Goal: Task Accomplishment & Management: Use online tool/utility

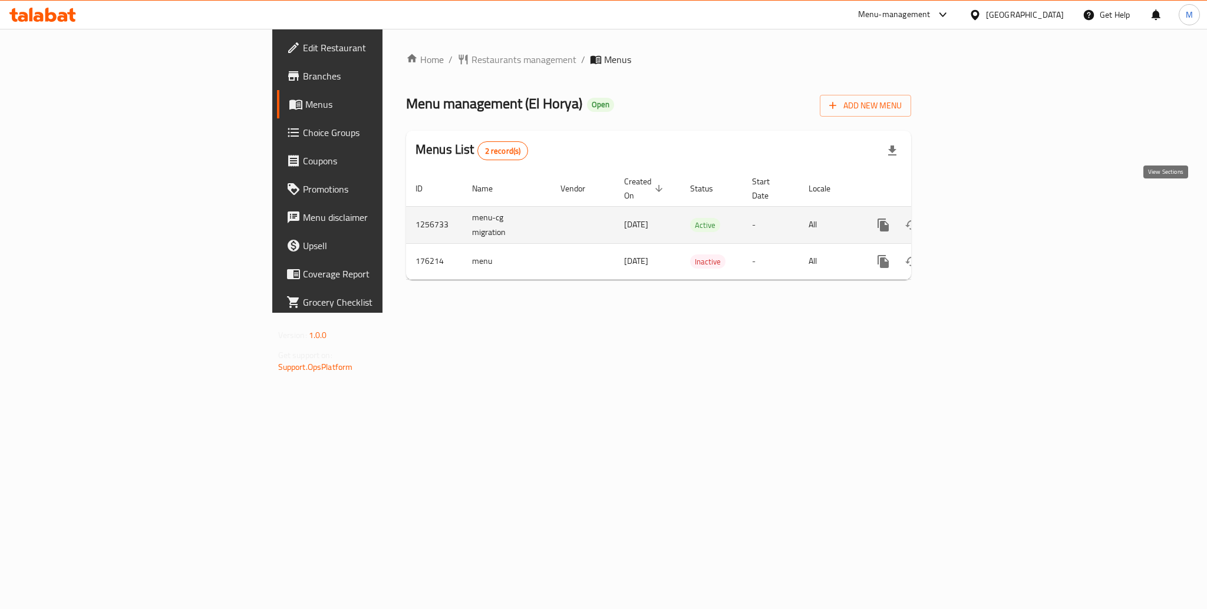
click at [975, 218] on icon "enhanced table" at bounding box center [968, 225] width 14 height 14
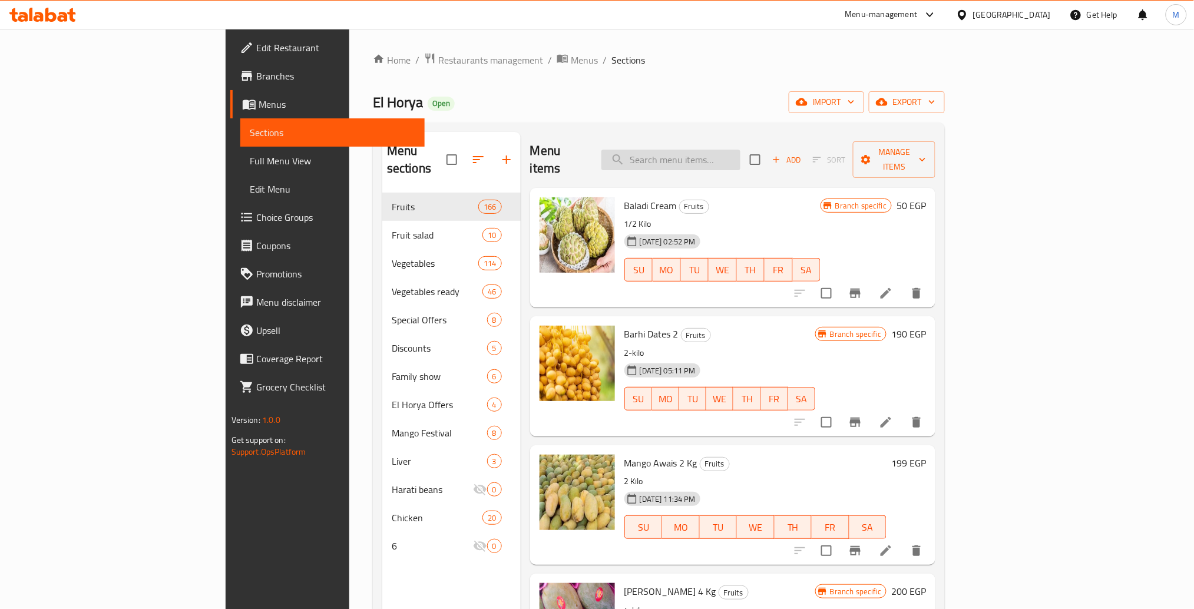
paste input "Tomato"
click at [721, 150] on input "Tomato" at bounding box center [671, 160] width 139 height 21
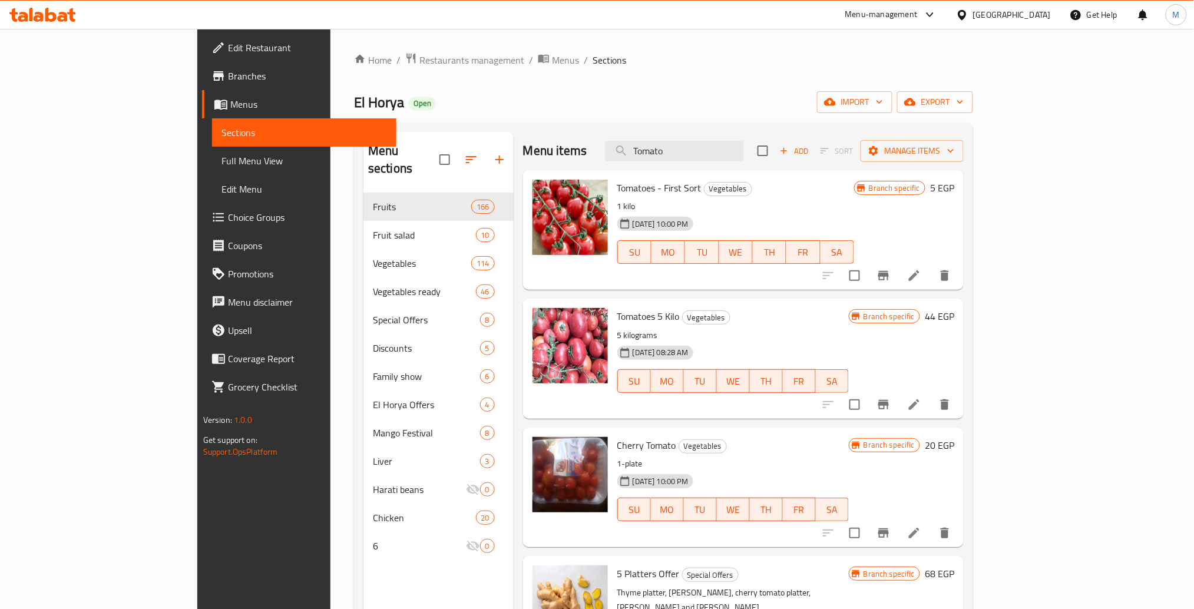
type input "Tomato"
click at [617, 179] on span "Tomatoes - First Sort" at bounding box center [659, 188] width 84 height 18
drag, startPoint x: 570, startPoint y: 171, endPoint x: 625, endPoint y: 177, distance: 55.7
click at [625, 179] on span "Tomatoes - First Sort" at bounding box center [659, 188] width 84 height 18
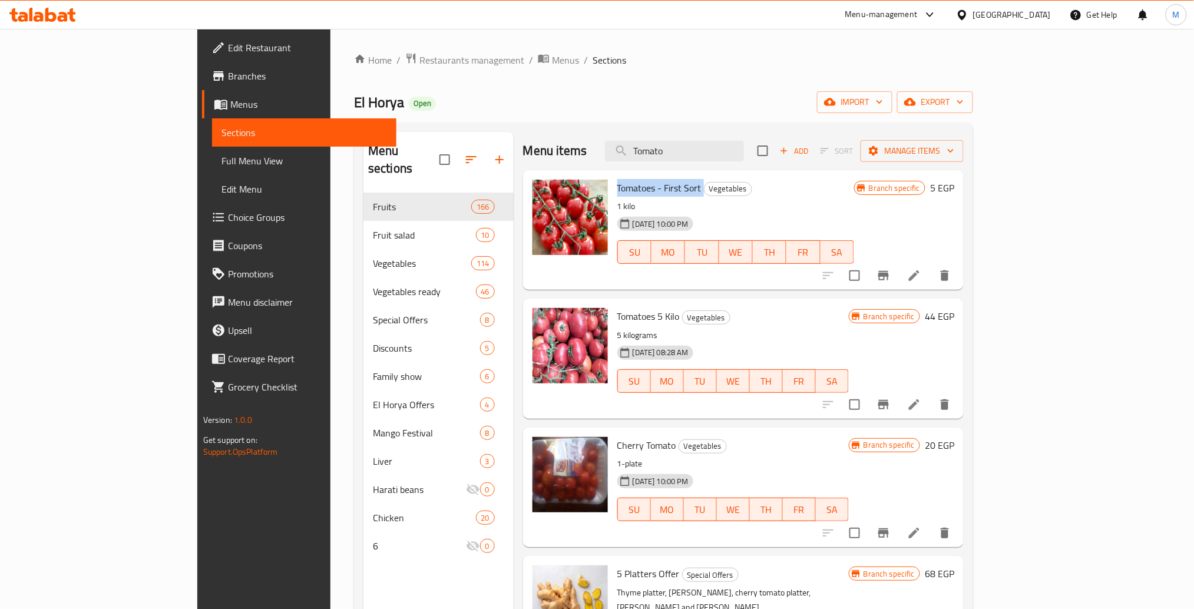
copy h6 "Tomatoes - First Sort"
click at [617, 308] on h6 "Tomatoes 5 Kilo Vegetables" at bounding box center [733, 316] width 232 height 16
copy h6 "Tomatoes 5 Kilo"
click at [617, 308] on h6 "Tomatoes 5 Kilo Vegetables" at bounding box center [733, 316] width 232 height 16
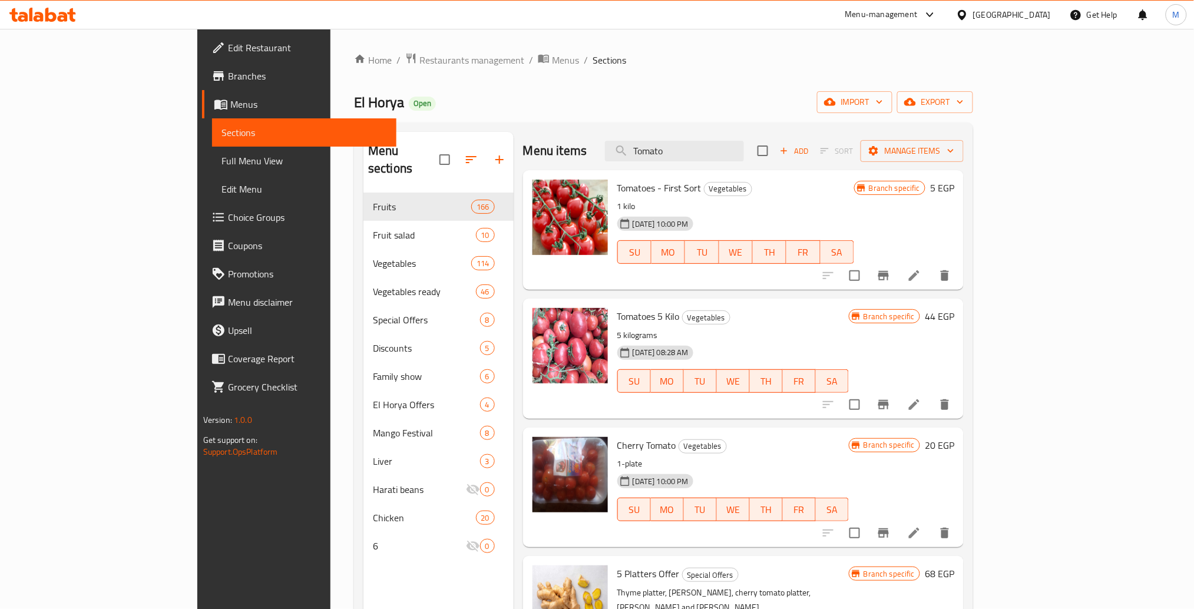
click at [617, 437] on span "Cherry Tomato" at bounding box center [646, 446] width 59 height 18
copy span "Cherry"
click at [617, 437] on span "Cherry Tomato" at bounding box center [646, 446] width 59 height 18
copy h6 "Cherry Tomato"
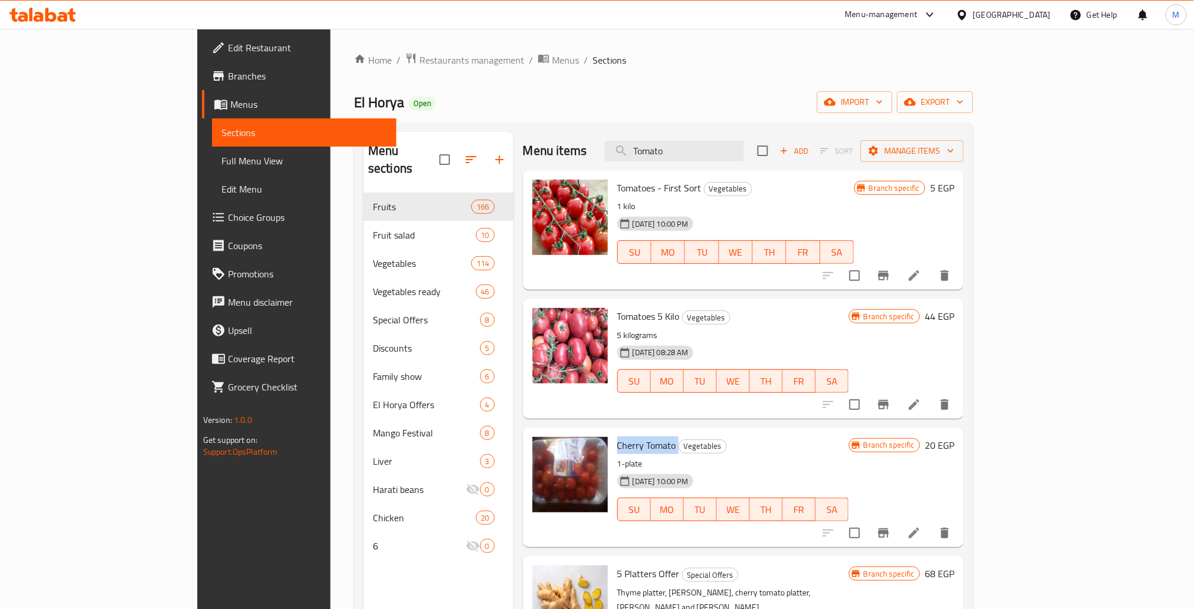
scroll to position [191, 0]
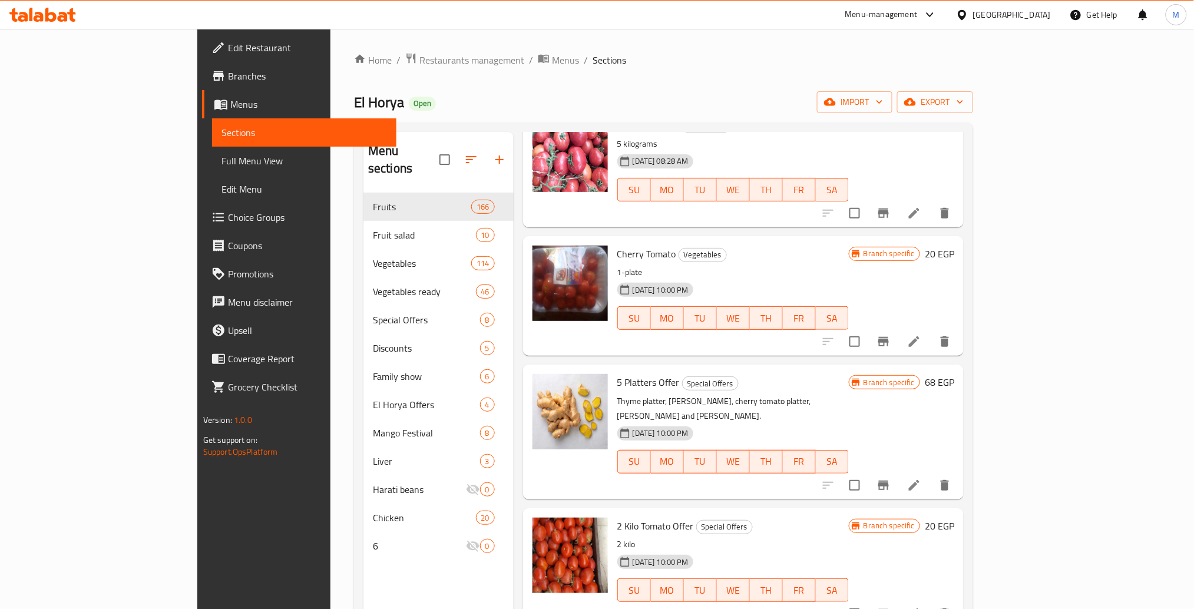
click at [613, 513] on div "2 Kilo Tomato Offer Special Offers 2 kilo [DATE] 10:00 PM SU MO TU WE TH FR SA" at bounding box center [733, 568] width 241 height 110
click at [617, 517] on span "2 Kilo Tomato Offer" at bounding box center [655, 526] width 77 height 18
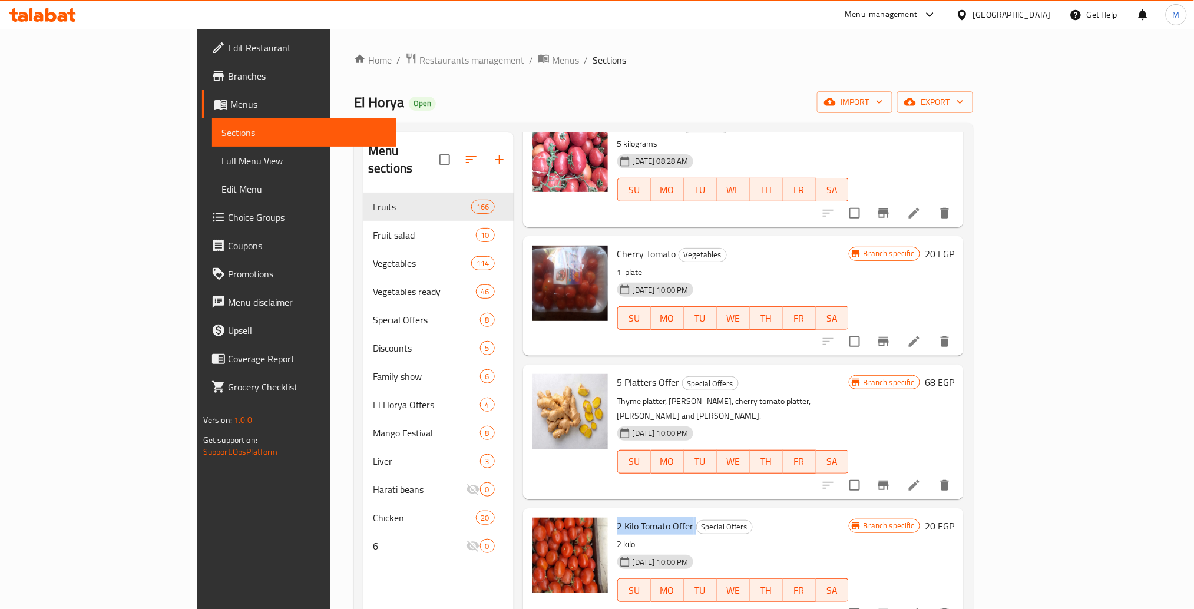
click at [617, 517] on span "2 Kilo Tomato Offer" at bounding box center [655, 526] width 77 height 18
copy h6 "2 Kilo Tomato Offer"
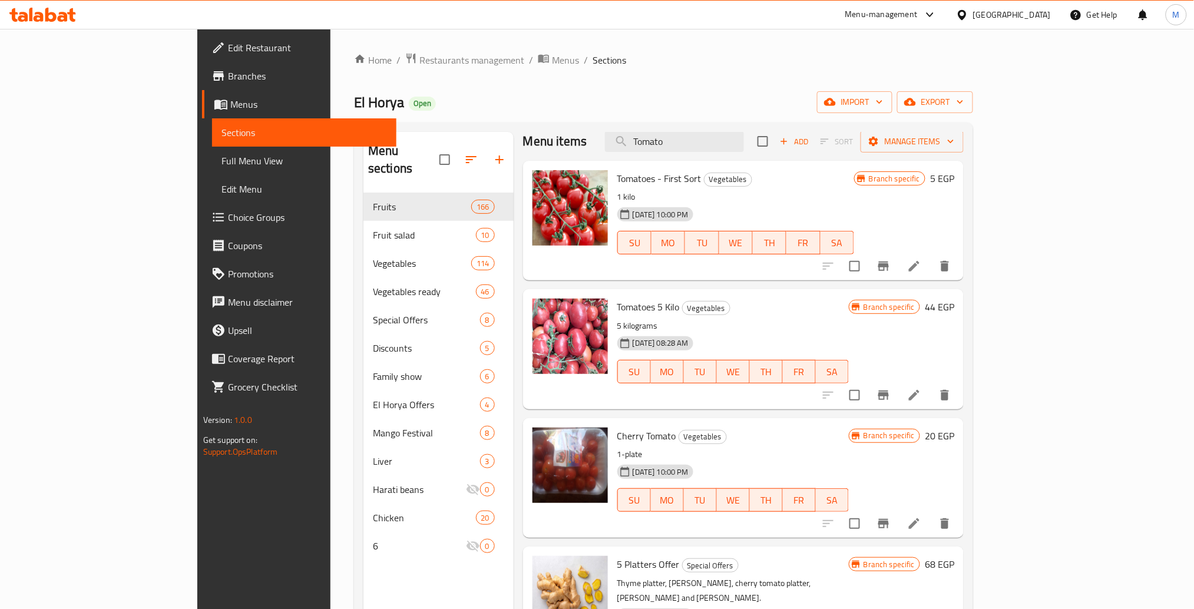
scroll to position [0, 0]
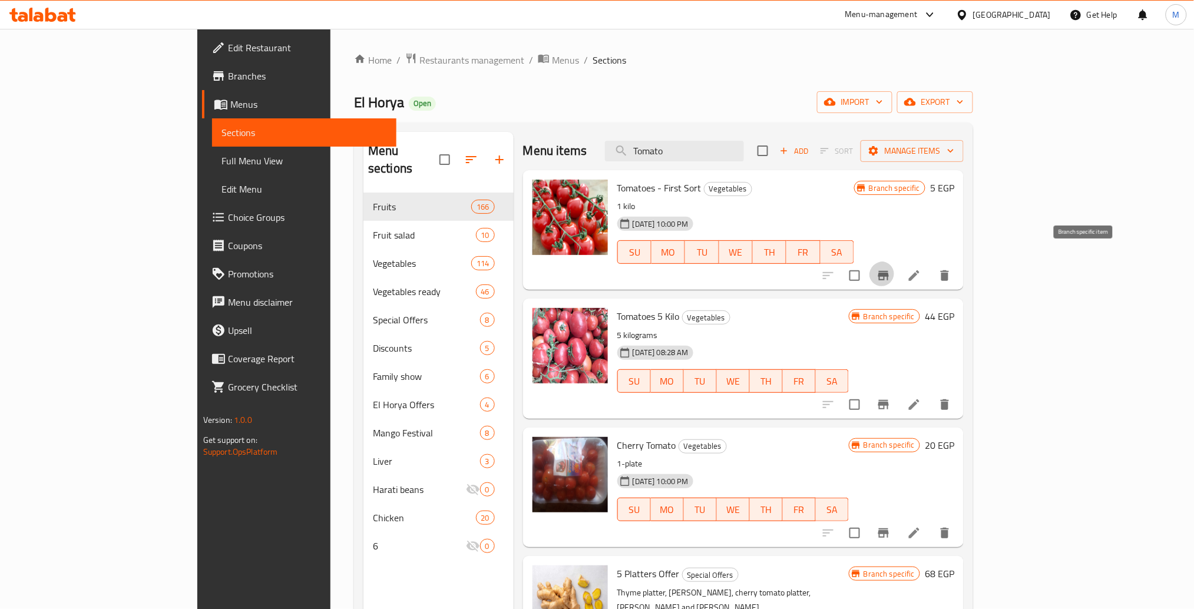
click at [891, 269] on icon "Branch-specific-item" at bounding box center [884, 276] width 14 height 14
click at [889, 400] on icon "Branch-specific-item" at bounding box center [883, 404] width 11 height 9
click at [891, 526] on icon "Branch-specific-item" at bounding box center [884, 533] width 14 height 14
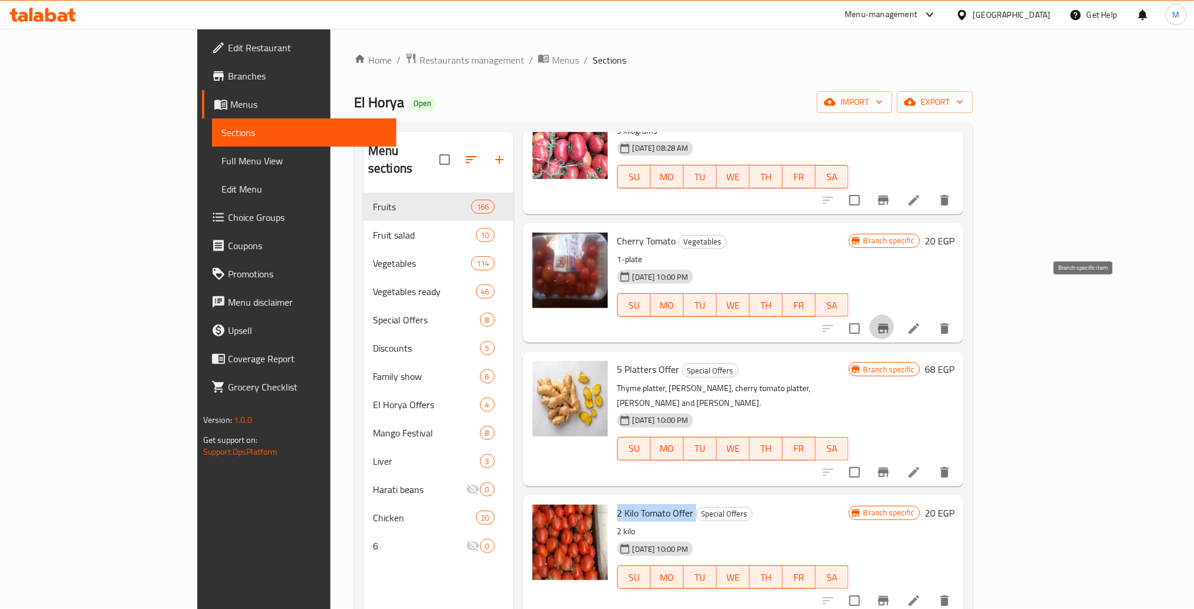
scroll to position [206, 0]
click at [898, 586] on button "Branch-specific-item" at bounding box center [884, 600] width 28 height 28
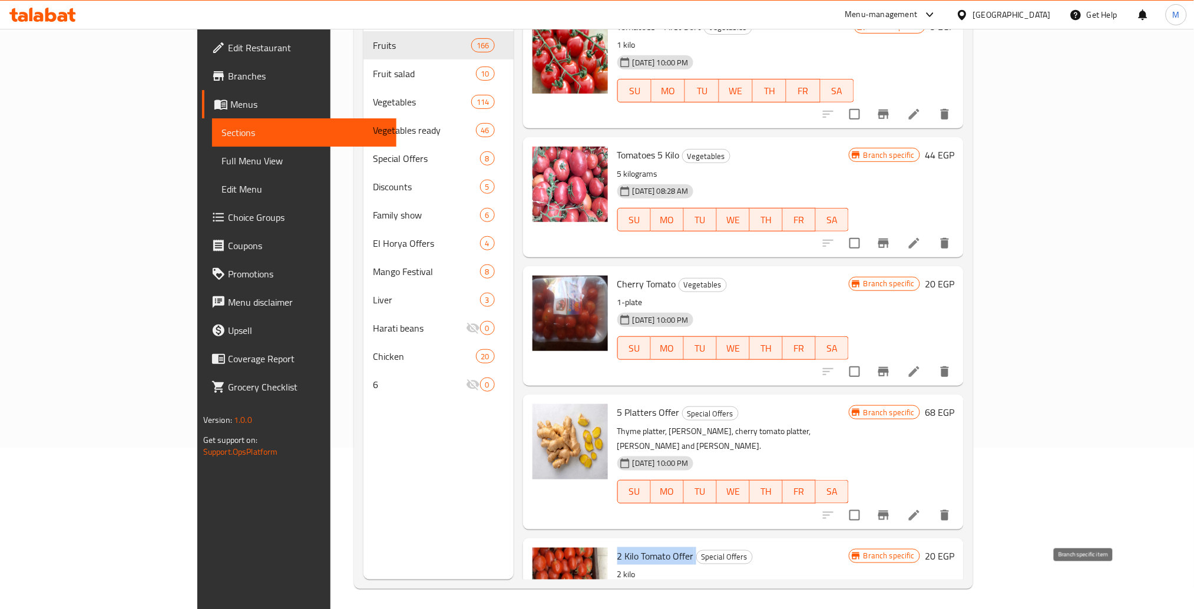
scroll to position [0, 0]
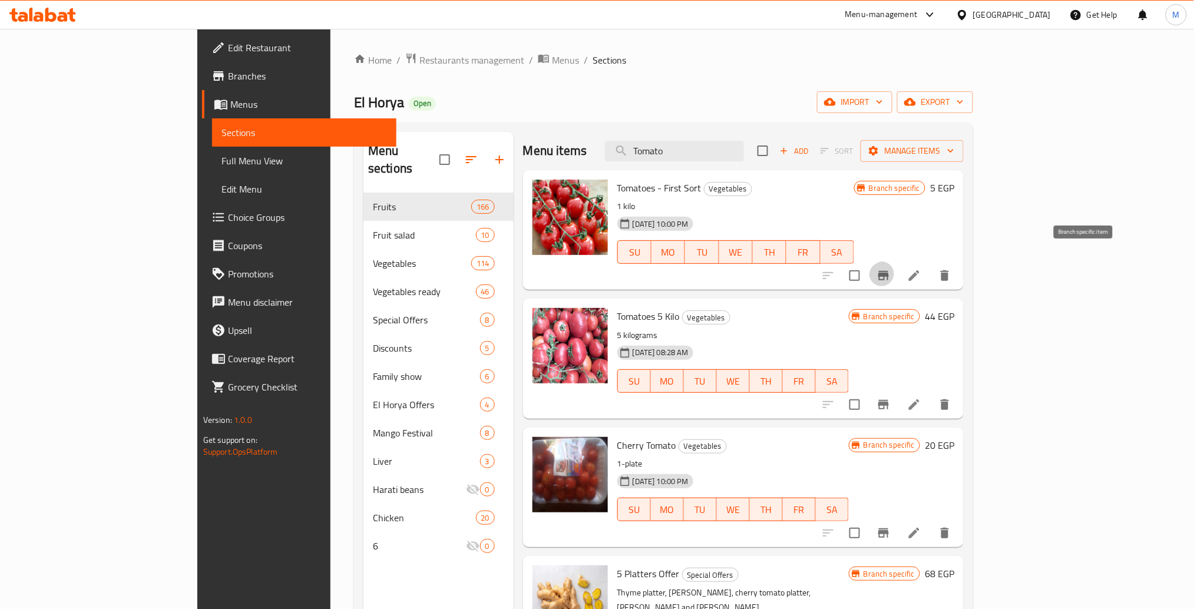
click at [891, 269] on icon "Branch-specific-item" at bounding box center [884, 276] width 14 height 14
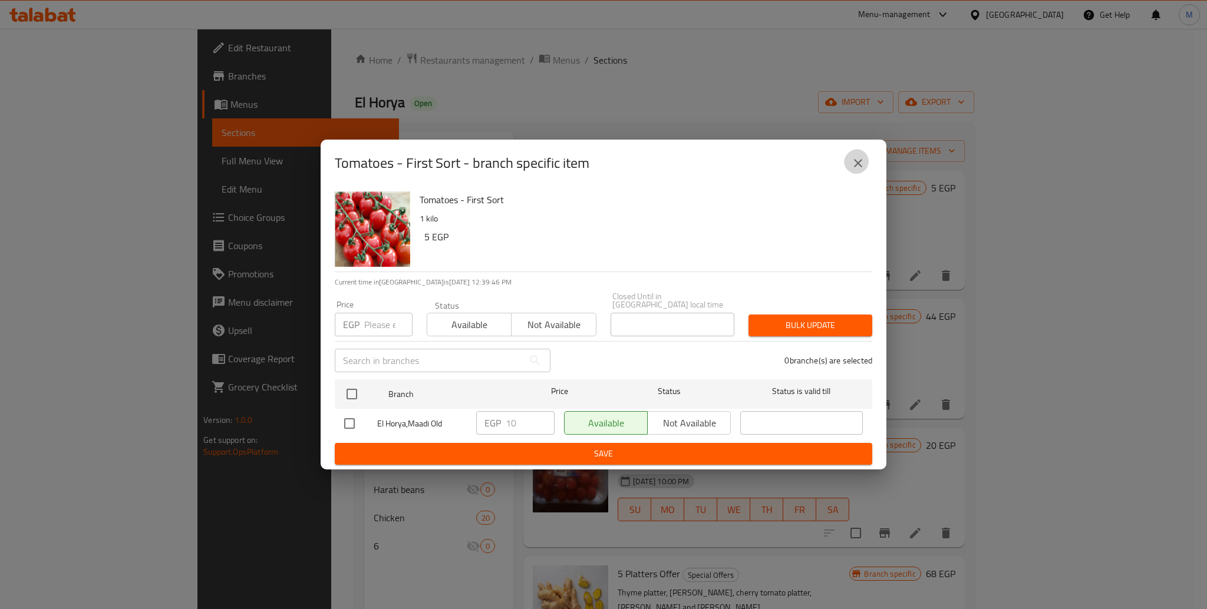
click at [861, 170] on icon "close" at bounding box center [858, 163] width 14 height 14
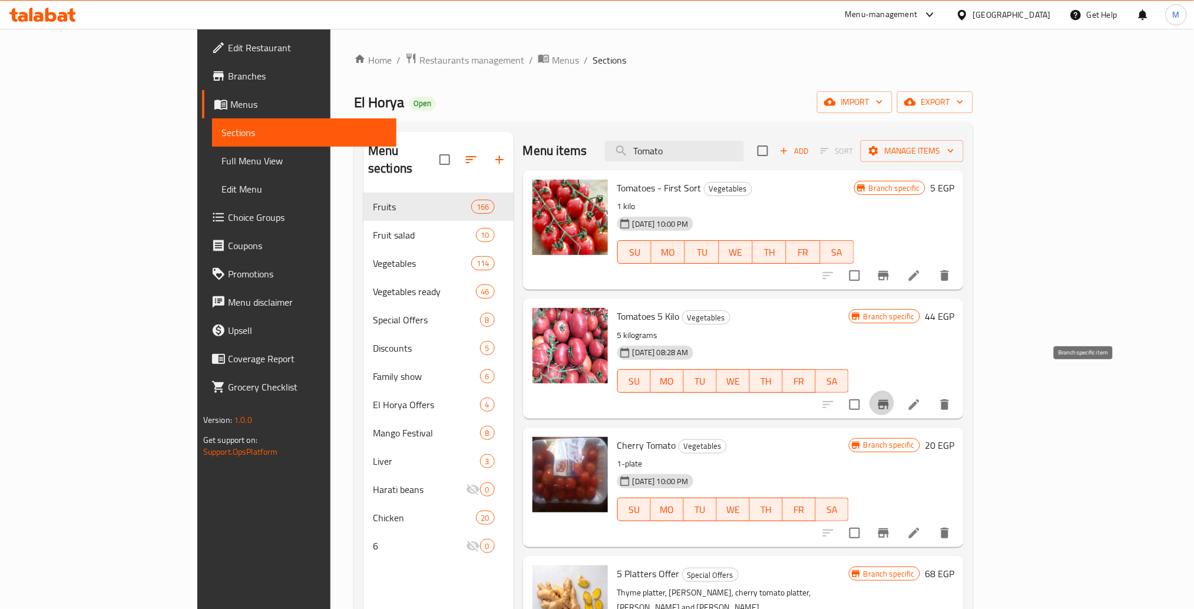
click at [889, 400] on icon "Branch-specific-item" at bounding box center [883, 404] width 11 height 9
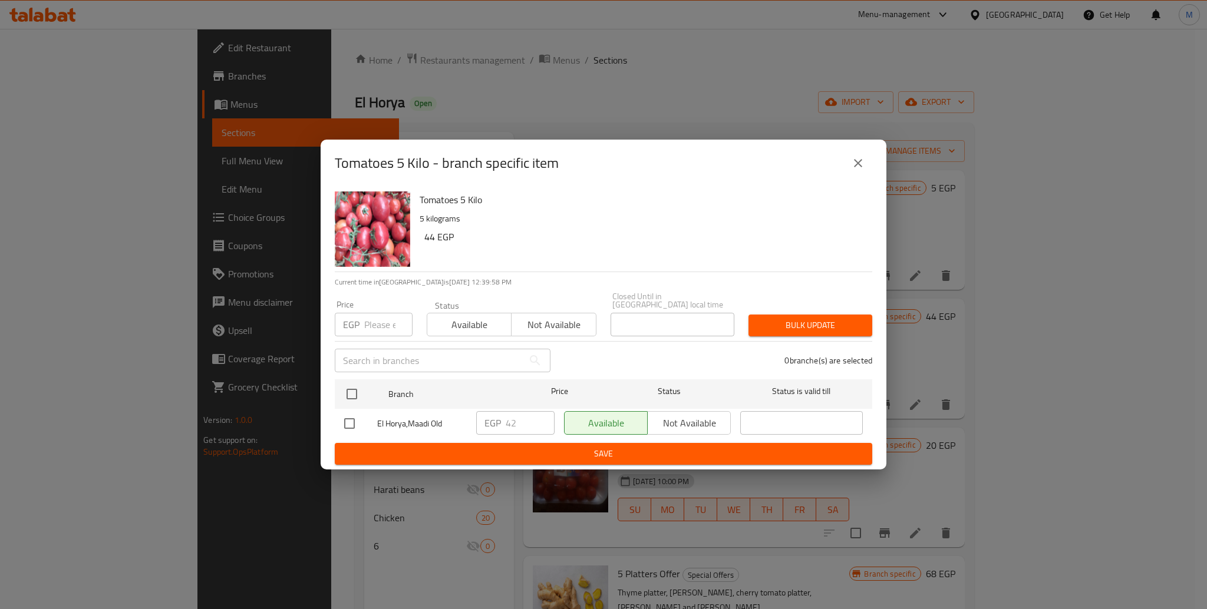
click at [912, 198] on div "Tomatoes 5 Kilo - branch specific item Tomatoes 5 Kilo 5 kilograms 44 EGP Curre…" at bounding box center [603, 304] width 1207 height 609
click at [863, 169] on button "close" at bounding box center [858, 163] width 28 height 28
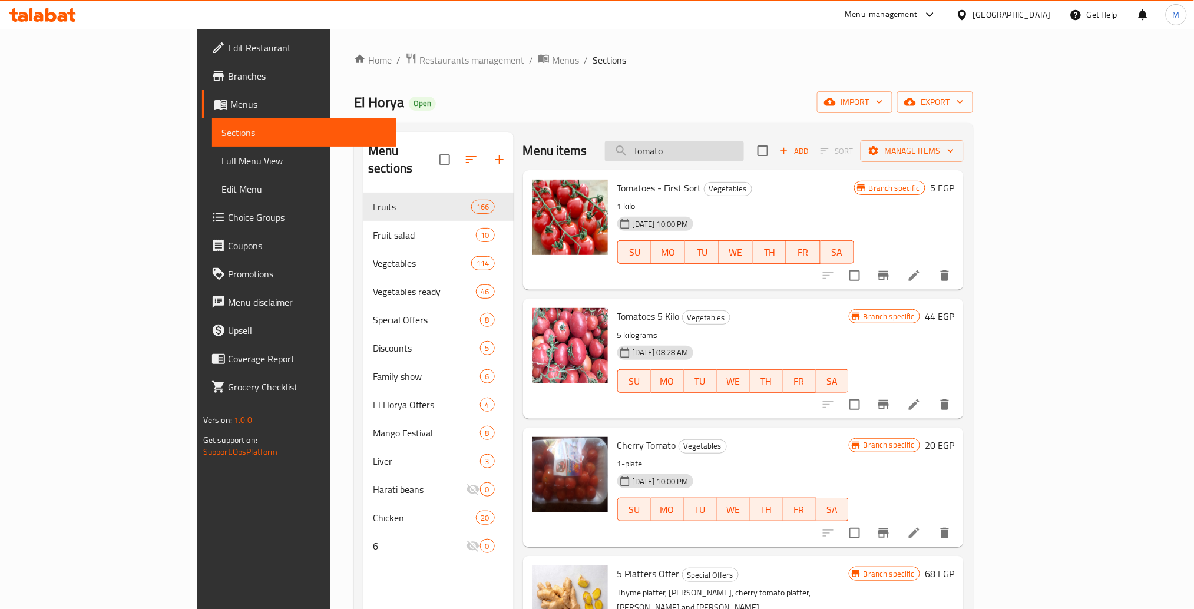
click at [744, 145] on input "Tomato" at bounding box center [674, 151] width 139 height 21
click at [744, 141] on input "Tomato" at bounding box center [674, 151] width 139 height 21
paste input "Onion"
click at [744, 141] on input "Tomato" at bounding box center [674, 151] width 139 height 21
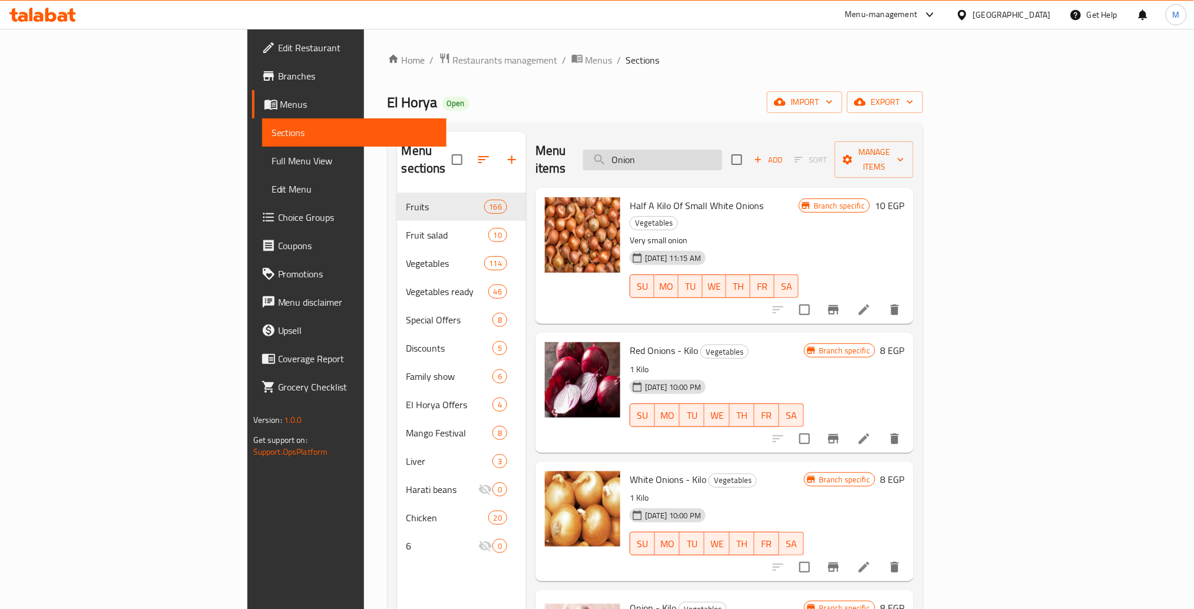
click at [722, 150] on input "Onion" at bounding box center [652, 160] width 139 height 21
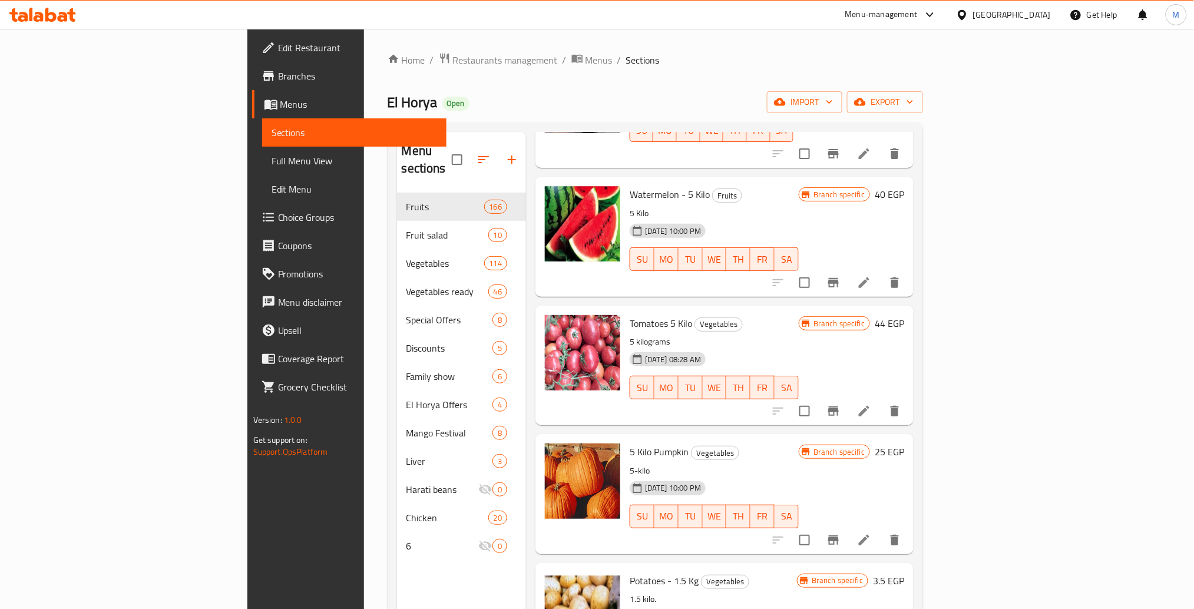
scroll to position [140, 0]
type input "5 kilo"
click at [839, 406] on icon "Branch-specific-item" at bounding box center [833, 410] width 11 height 9
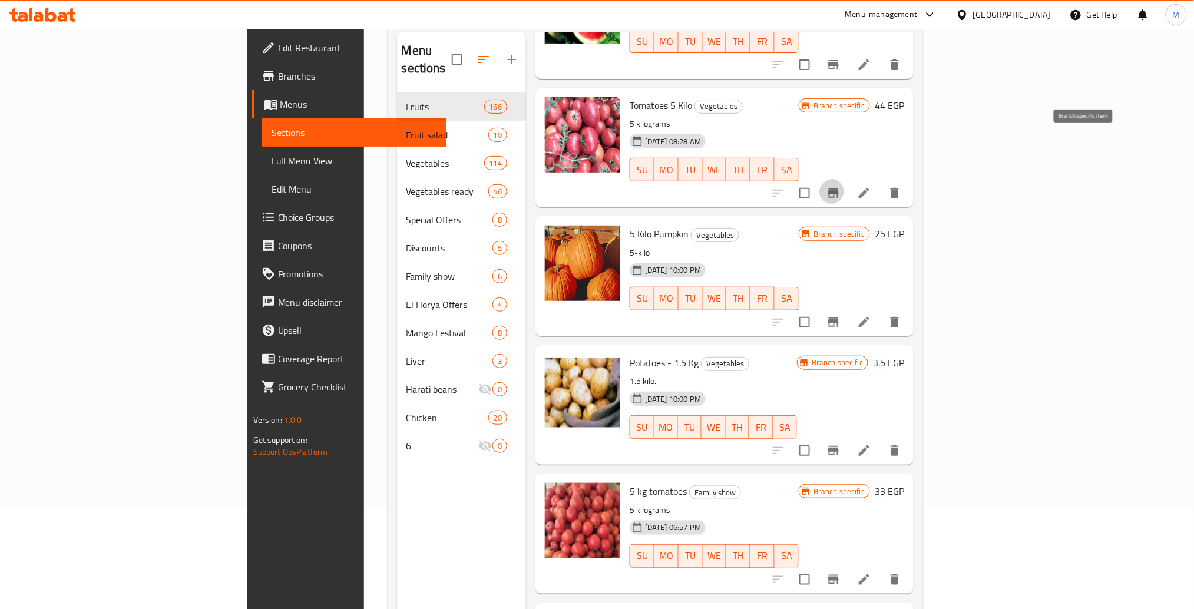
scroll to position [103, 0]
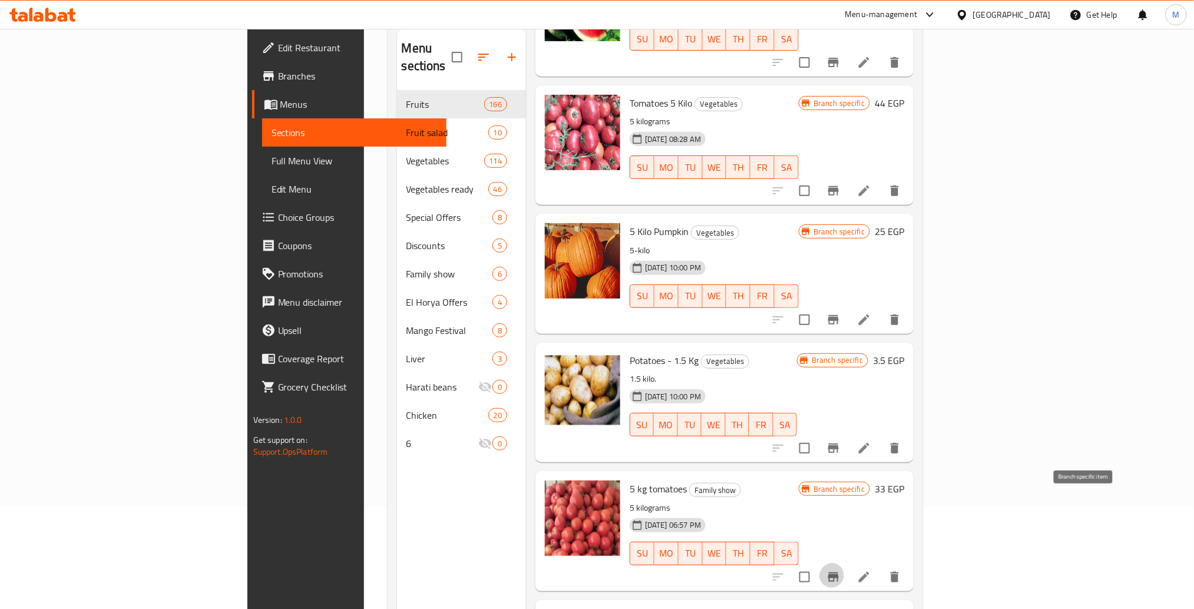
click at [848, 563] on button "Branch-specific-item" at bounding box center [834, 577] width 28 height 28
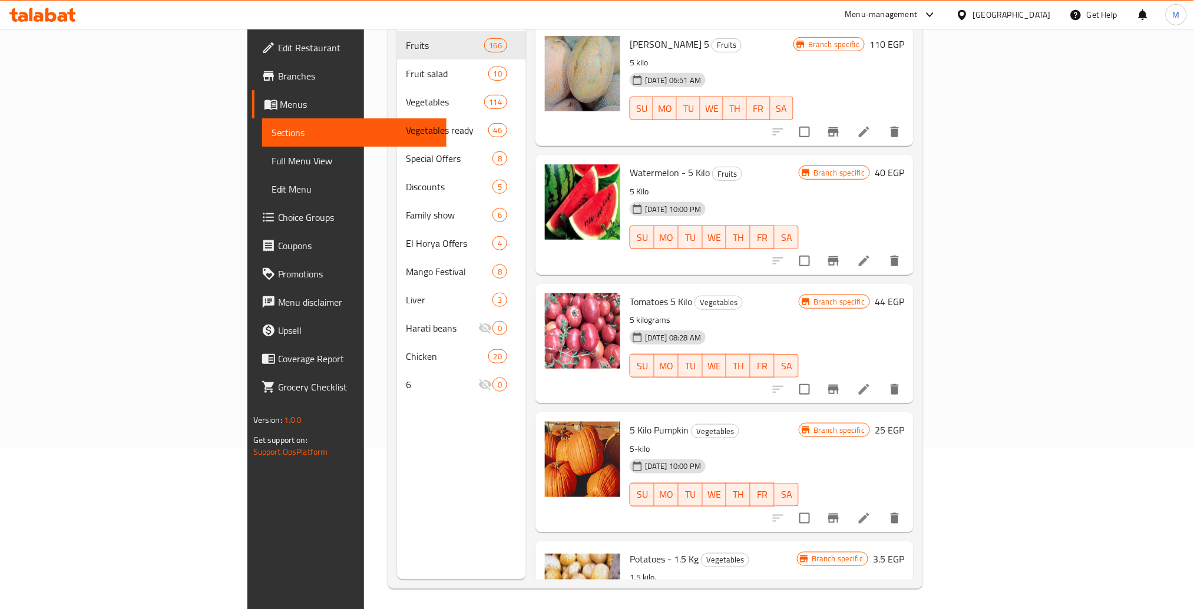
scroll to position [0, 0]
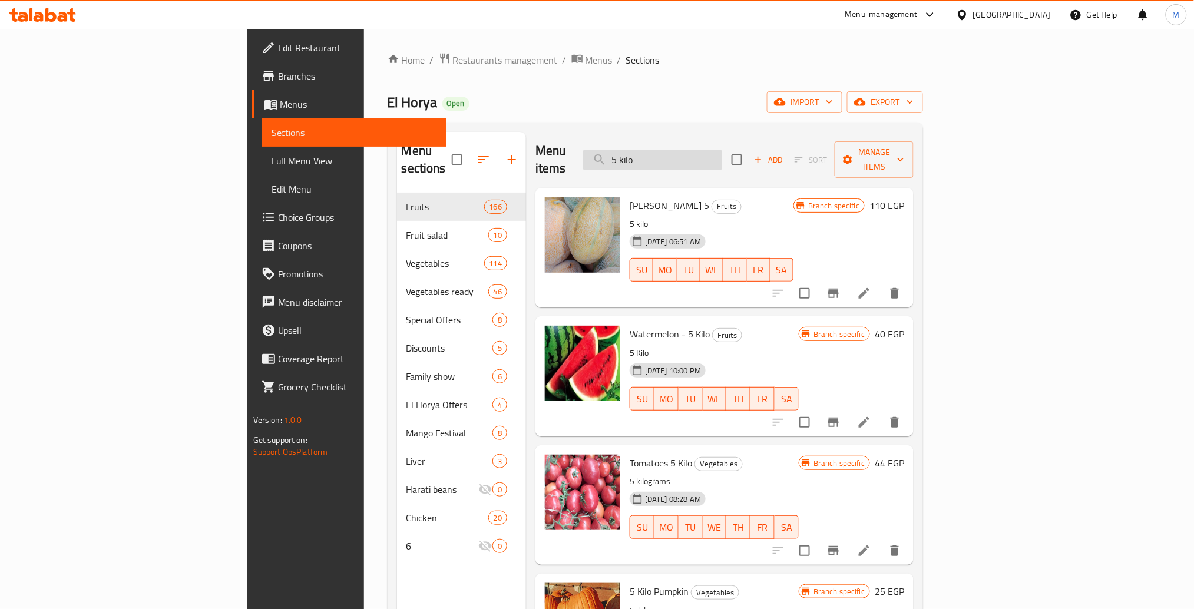
click at [722, 150] on input "5 kilo" at bounding box center [652, 160] width 139 height 21
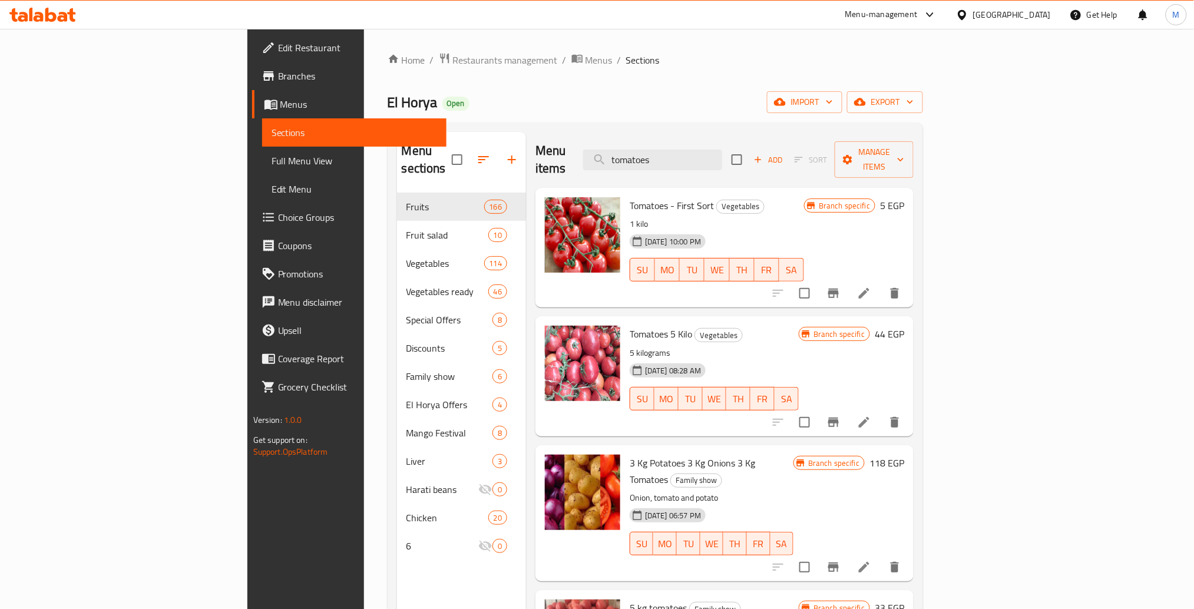
scroll to position [161, 0]
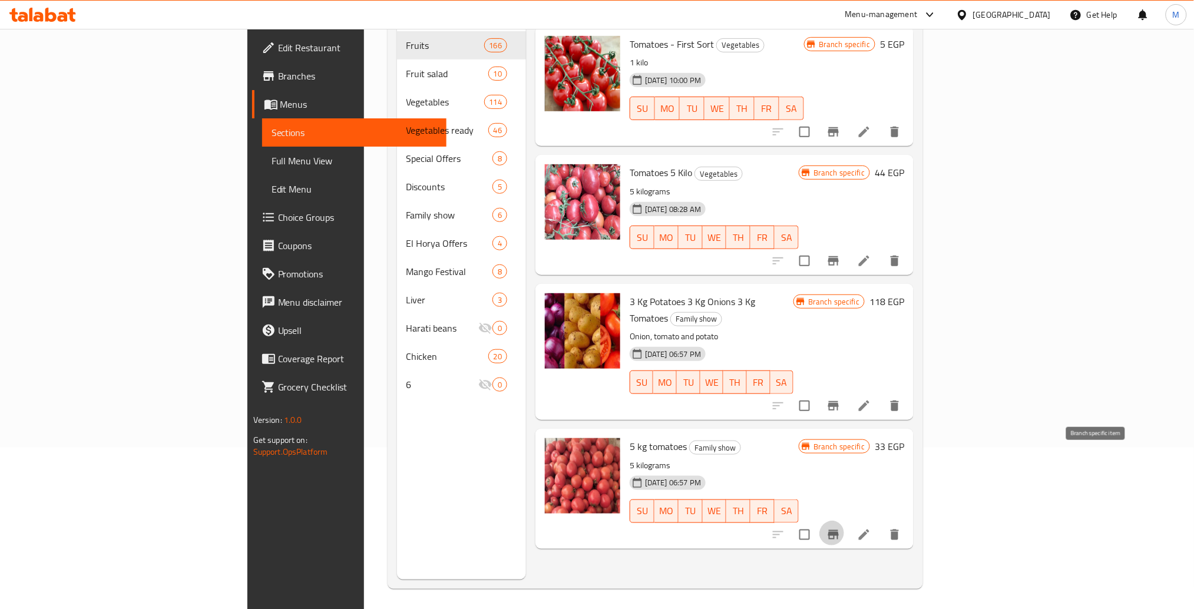
click at [841, 528] on icon "Branch-specific-item" at bounding box center [834, 535] width 14 height 14
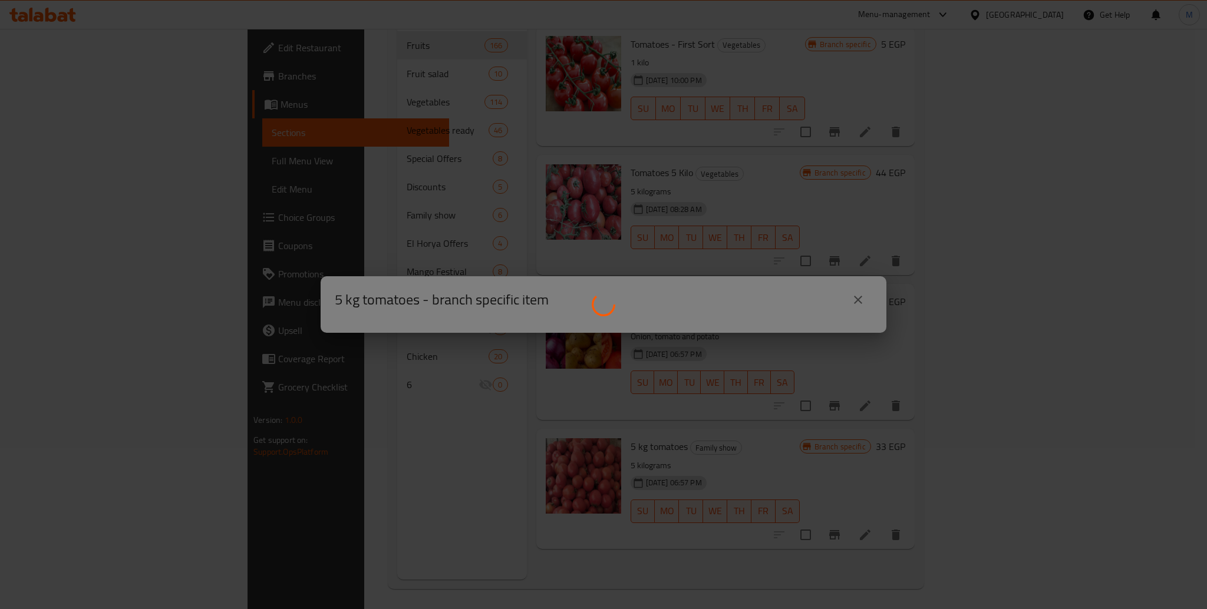
click at [824, 364] on div at bounding box center [603, 304] width 1207 height 609
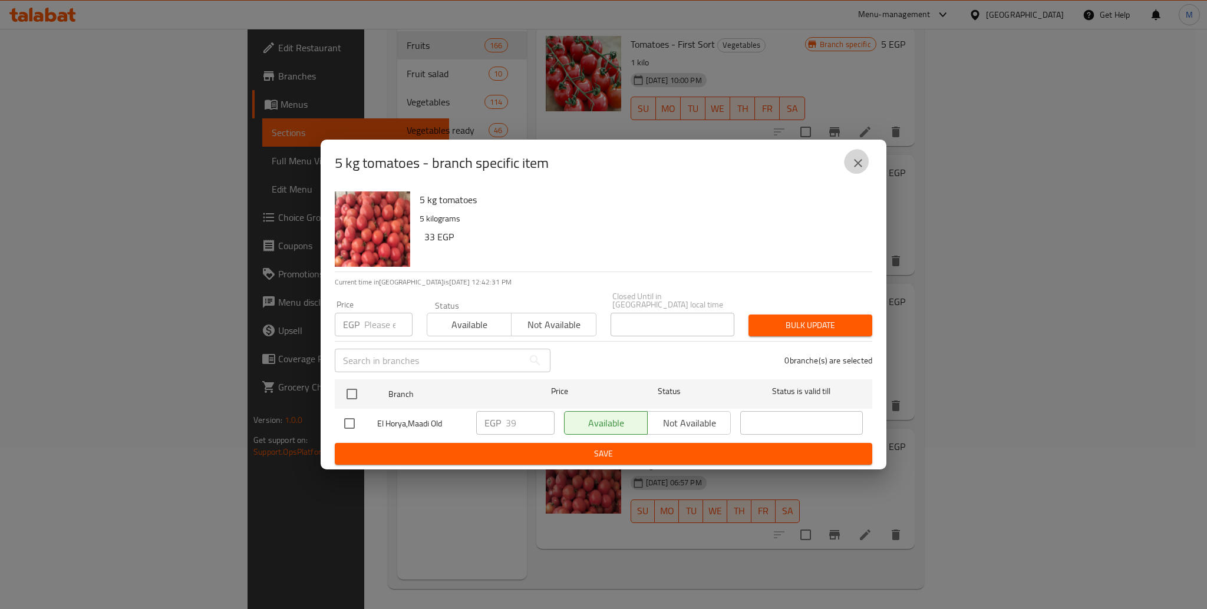
click at [857, 169] on button "close" at bounding box center [858, 163] width 28 height 28
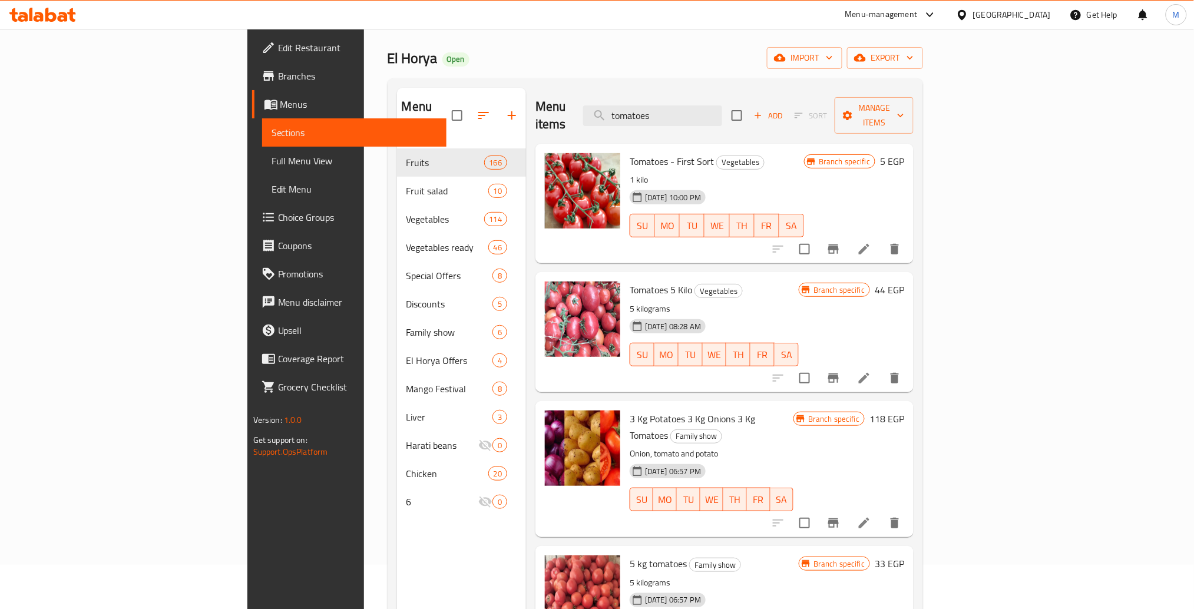
scroll to position [44, 0]
click at [841, 372] on icon "Branch-specific-item" at bounding box center [834, 379] width 14 height 14
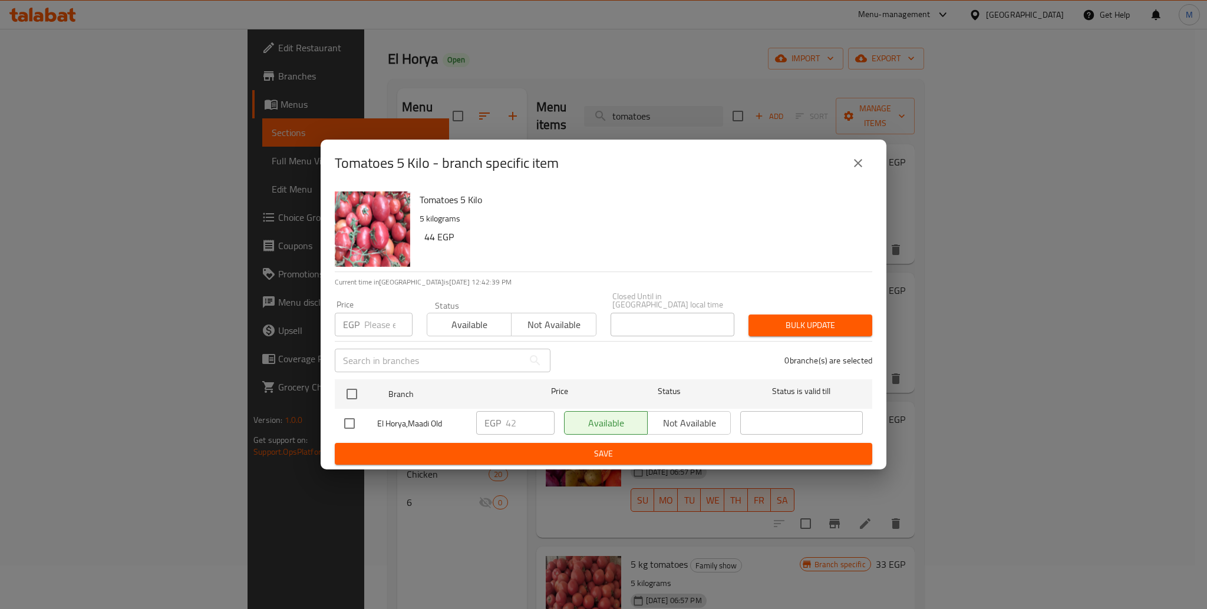
click at [858, 170] on icon "close" at bounding box center [858, 163] width 14 height 14
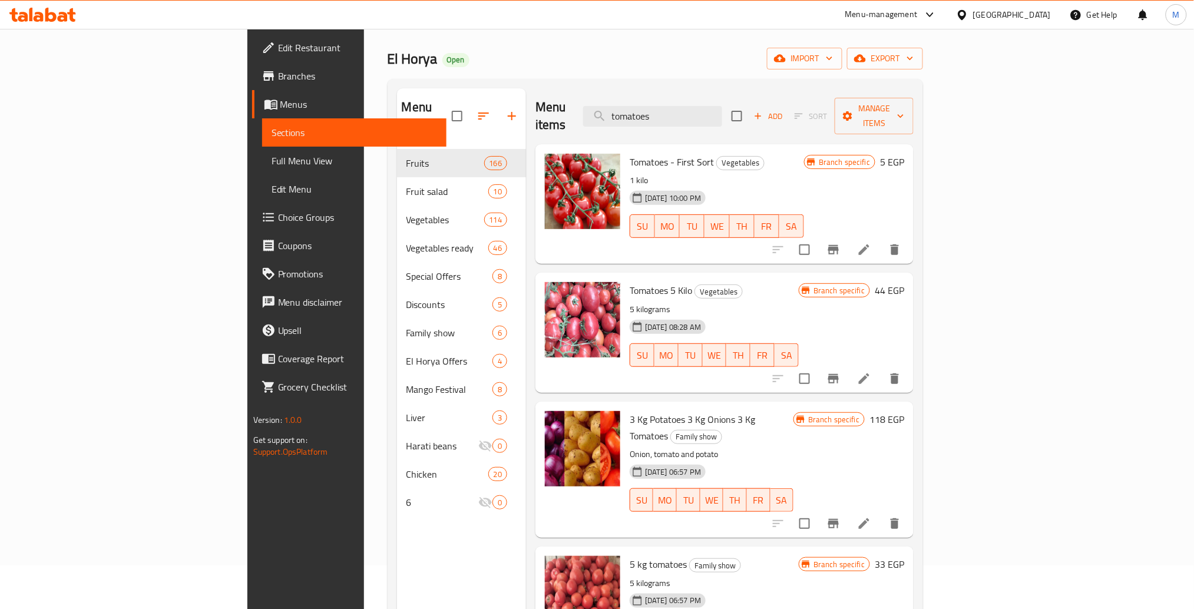
scroll to position [0, 0]
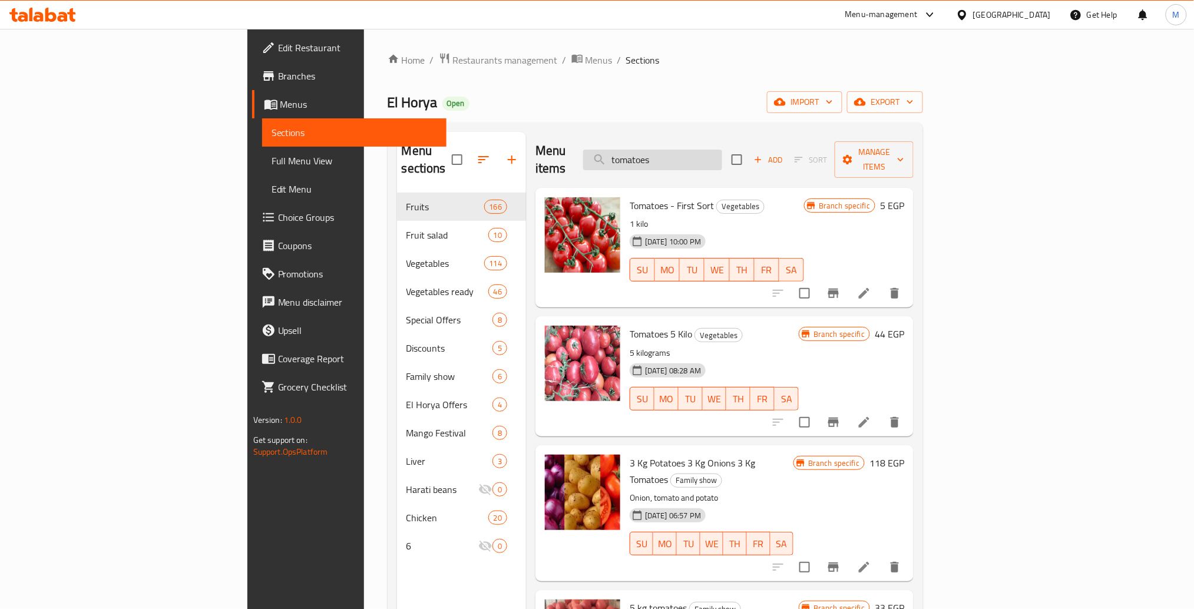
click at [722, 150] on input "tomatoes" at bounding box center [652, 160] width 139 height 21
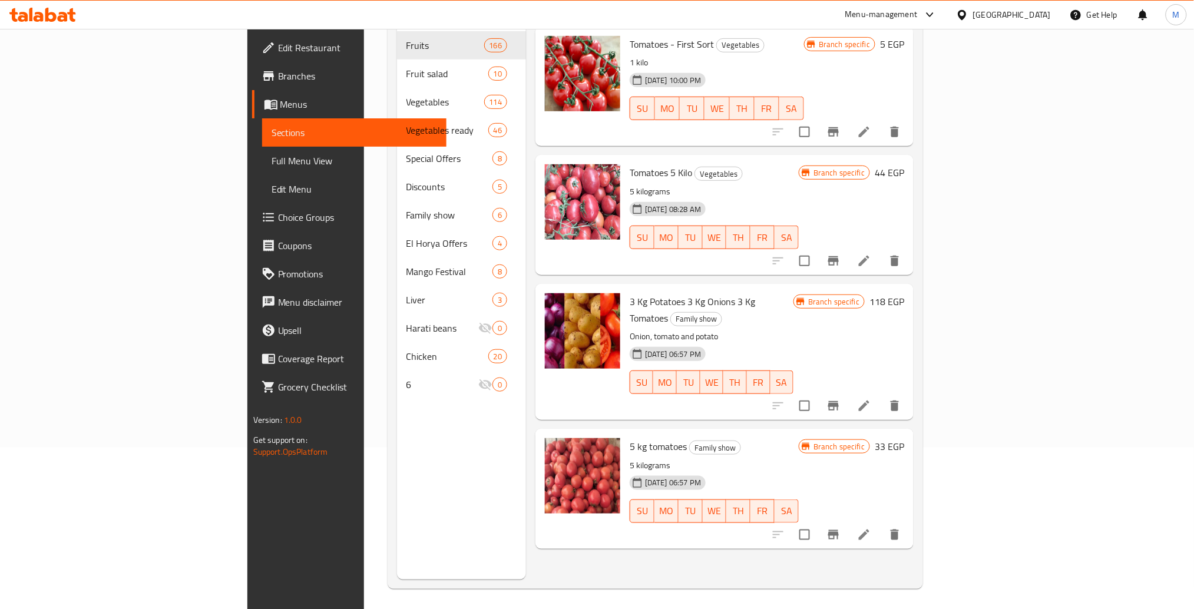
click at [630, 458] on p "5 kilograms" at bounding box center [714, 465] width 169 height 15
copy div "5 kilograms"
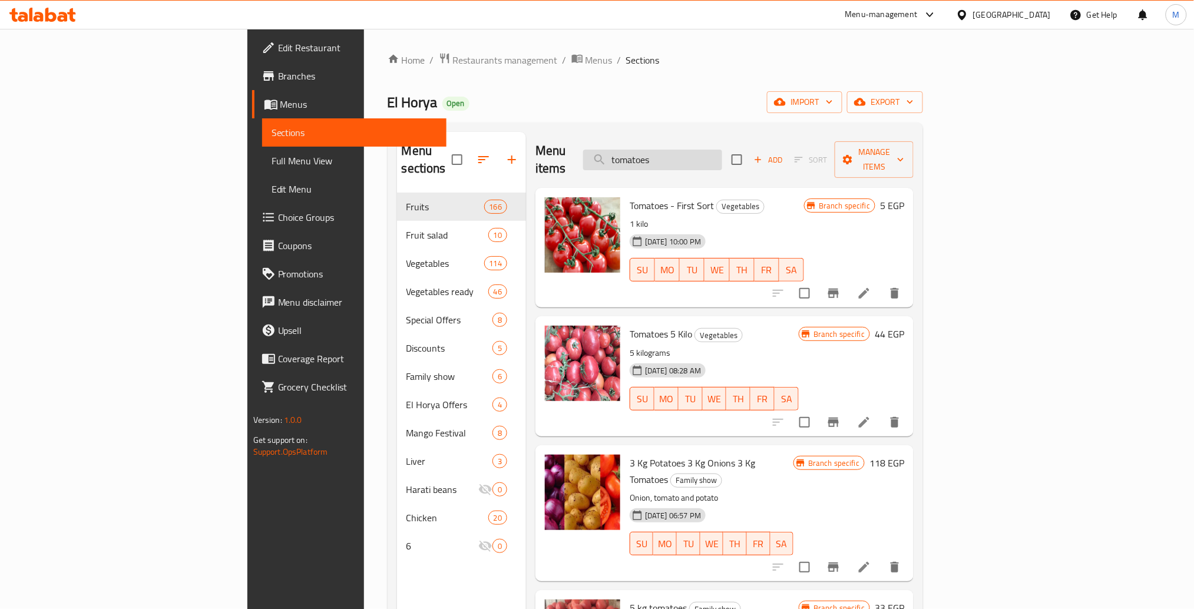
click at [722, 150] on input "tomatoes" at bounding box center [652, 160] width 139 height 21
paste input "5 kilogram"
type input "5 kilograms"
click at [722, 150] on input "5 kilograms" at bounding box center [652, 160] width 139 height 21
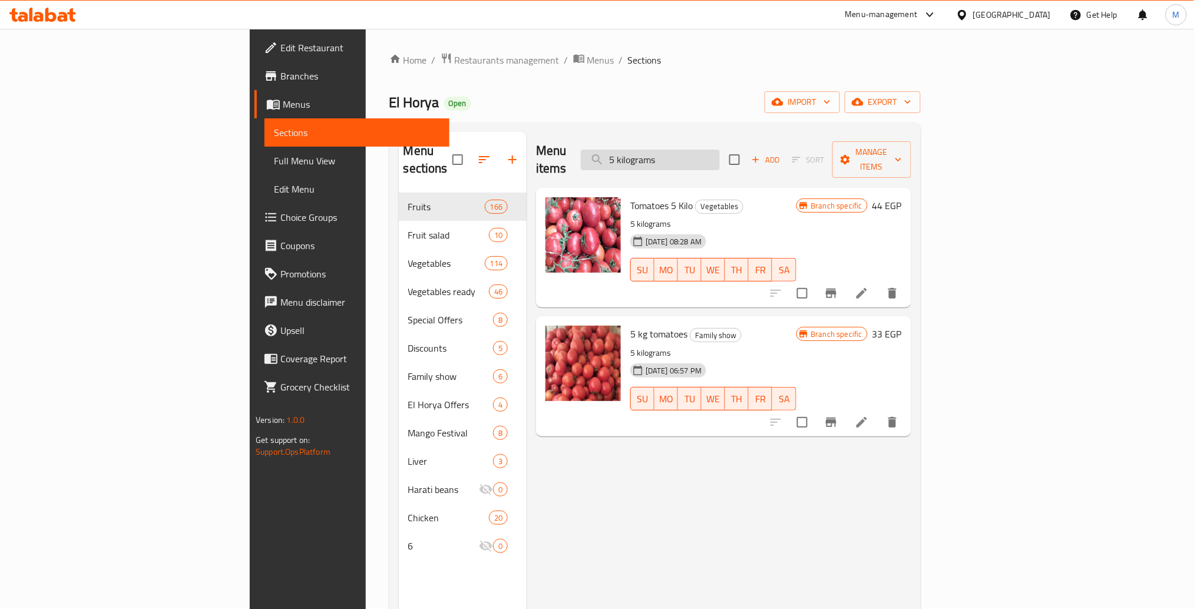
click at [720, 150] on input "5 kilograms" at bounding box center [650, 160] width 139 height 21
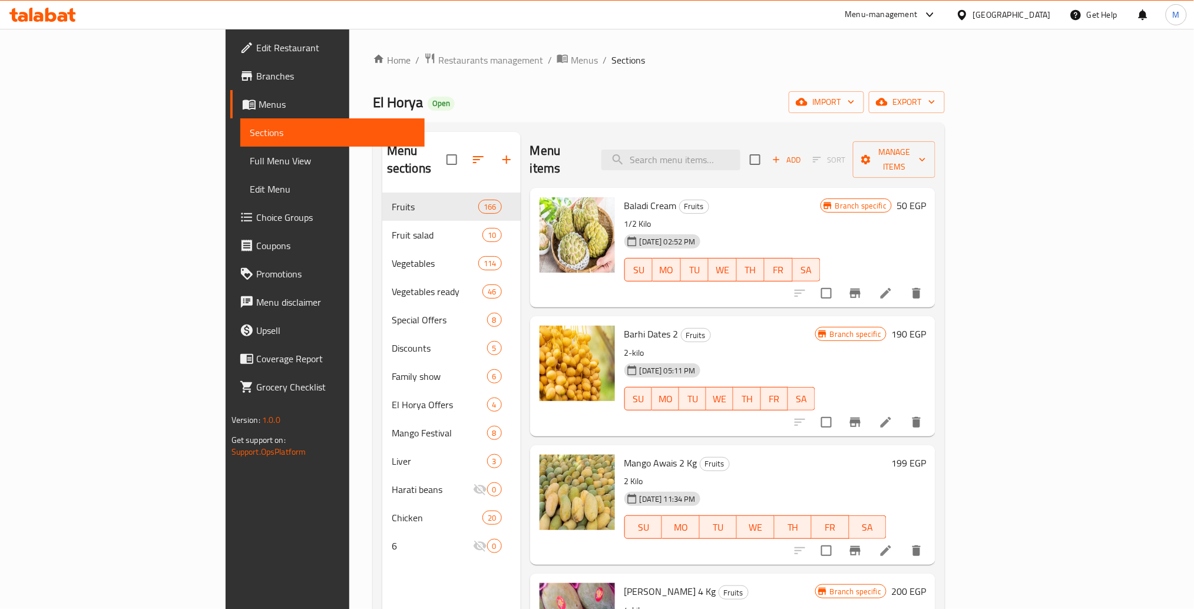
click at [373, 102] on span "El Horya" at bounding box center [398, 102] width 50 height 27
copy span "Horya"
click at [373, 102] on span "El Horya" at bounding box center [398, 102] width 50 height 27
copy span "El Horya"
